Goal: Navigation & Orientation: Find specific page/section

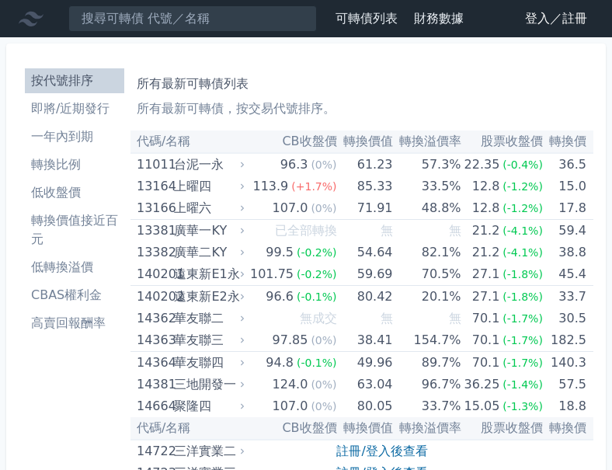
click at [373, 72] on div "所有最新可轉債列表 所有最新可轉債，按交易代號排序。" at bounding box center [362, 93] width 450 height 50
click at [563, 22] on link "登入／註冊" at bounding box center [555, 18] width 87 height 25
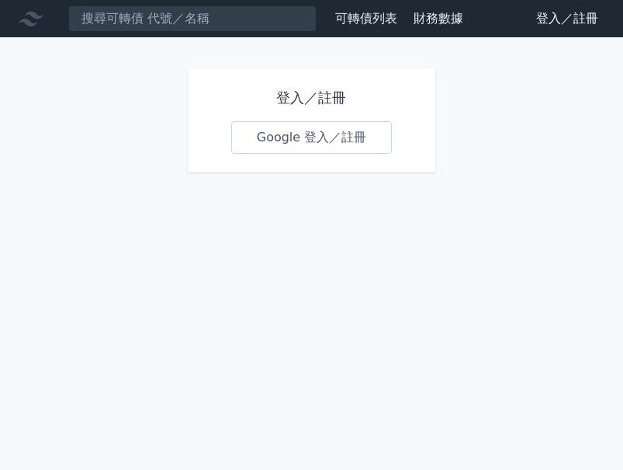
click at [313, 130] on link "Google 登入／註冊" at bounding box center [311, 137] width 161 height 33
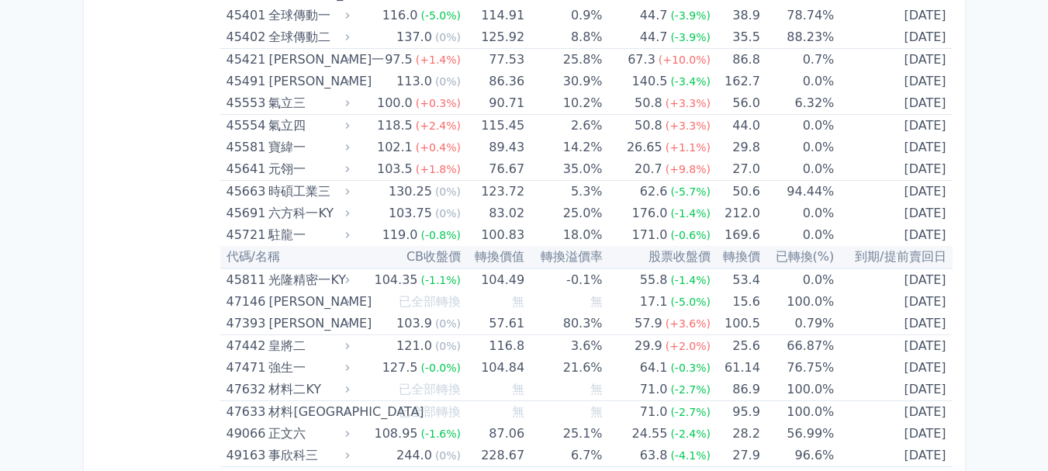
scroll to position [4735, 0]
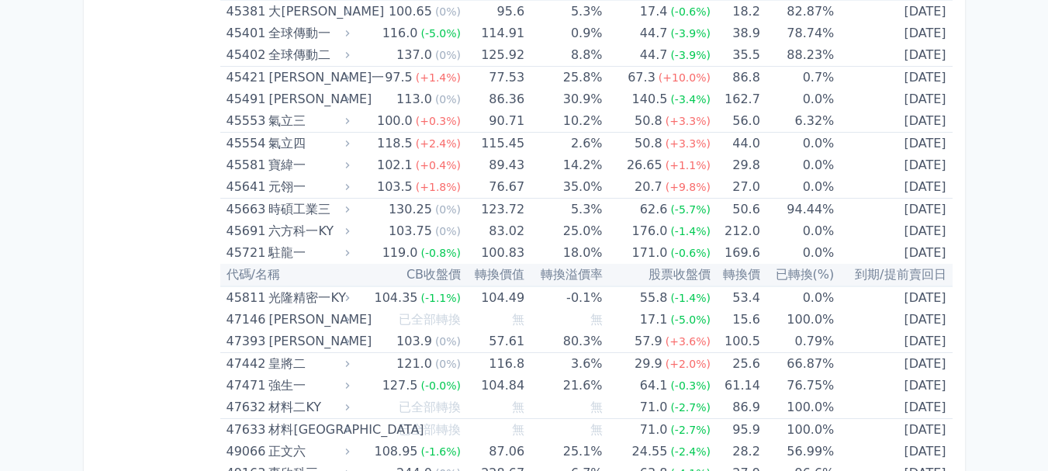
click at [127, 129] on div "按代號排序 即將/近期發行 一年內到期 轉換比例 低收盤價 轉換價值接近百元 低轉換溢價 CBAS權利金 高賣回報酬率" at bounding box center [158, 185] width 124 height 9717
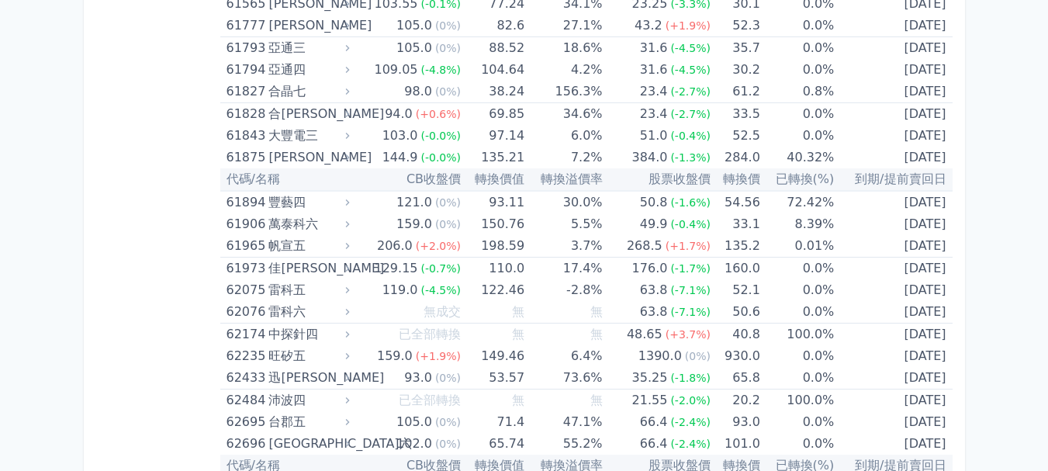
scroll to position [6296, 0]
